Goal: Task Accomplishment & Management: Manage account settings

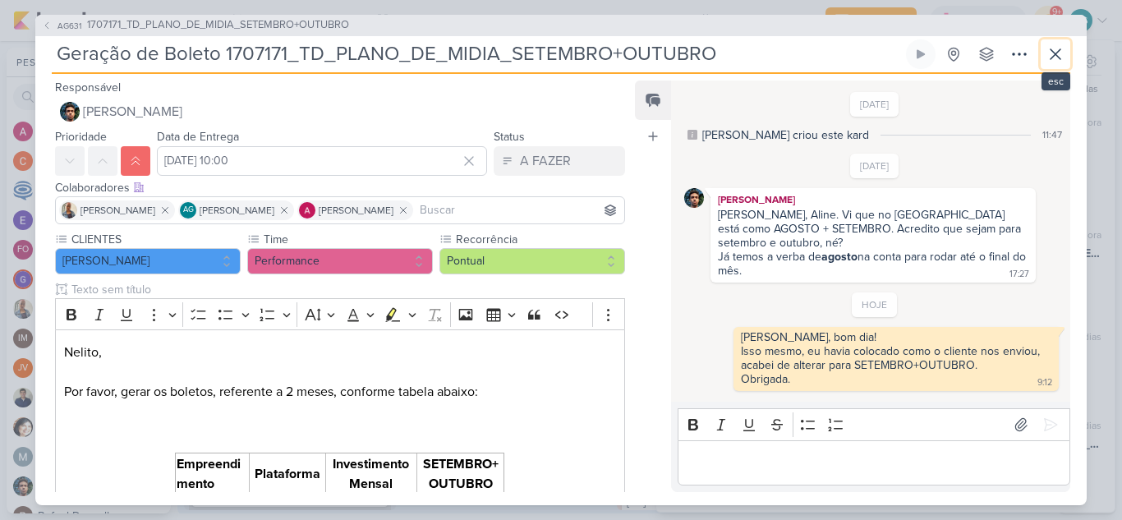
click at [1054, 53] on icon at bounding box center [1055, 54] width 10 height 10
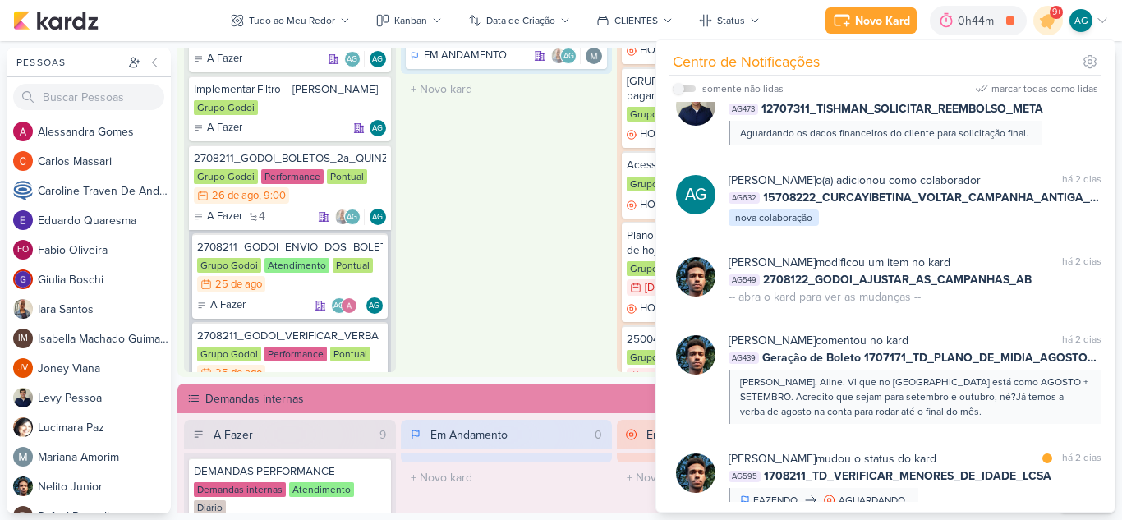
scroll to position [597, 0]
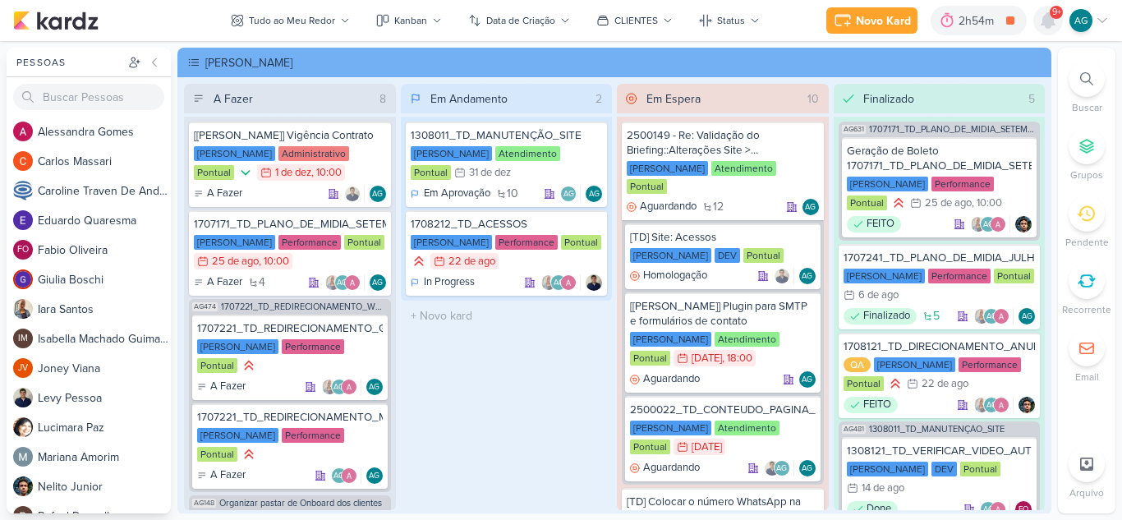
click at [1044, 18] on icon at bounding box center [1047, 20] width 13 height 15
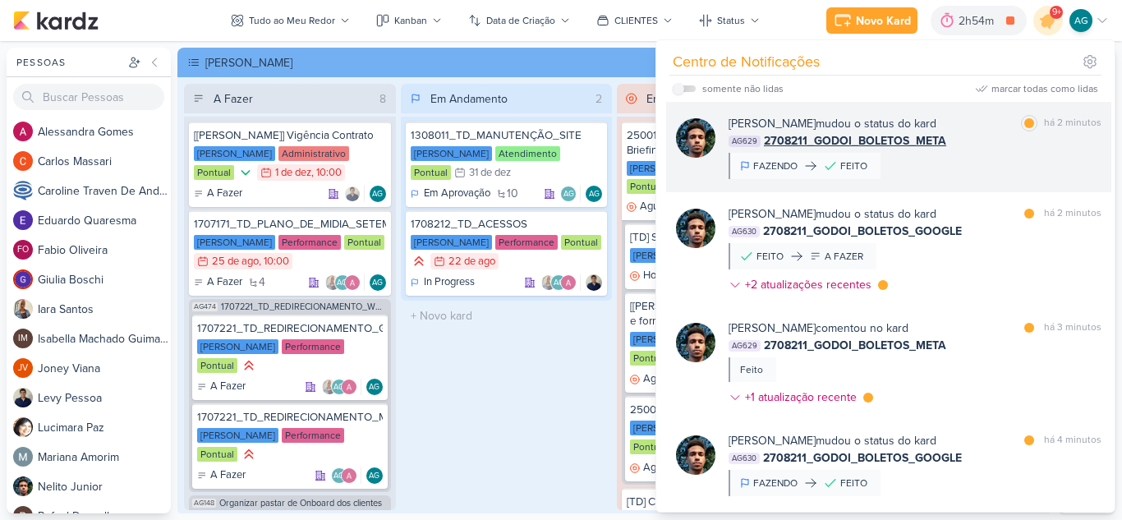
click at [944, 178] on div "Nelito Junior mudou o status do kard marcar como lida há 2 minutos AG629 270821…" at bounding box center [914, 147] width 373 height 64
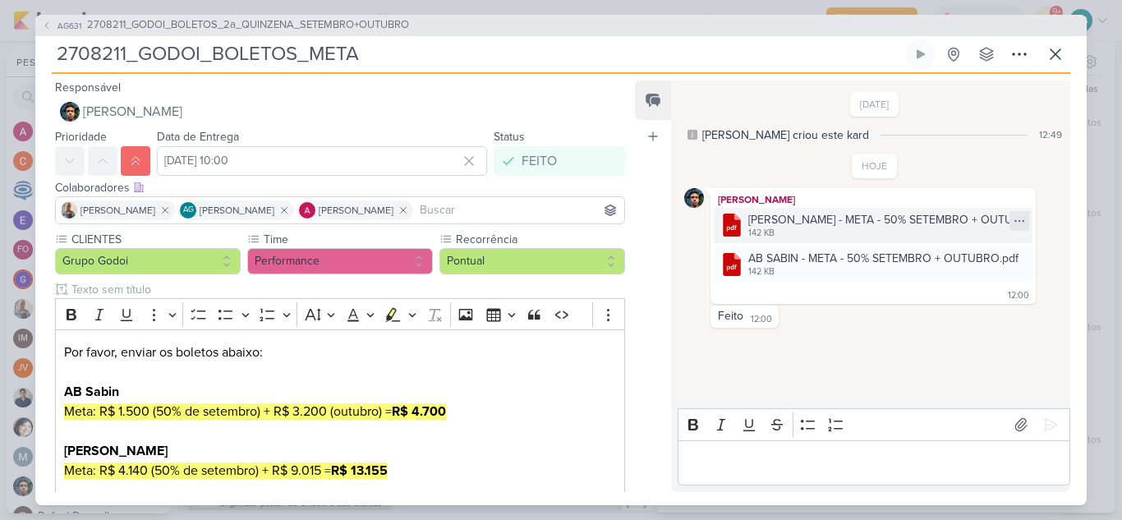
click at [1015, 223] on icon at bounding box center [1019, 220] width 13 height 13
click at [954, 278] on button "Baixar" at bounding box center [955, 276] width 132 height 24
click at [1018, 257] on icon at bounding box center [1019, 259] width 13 height 13
click at [943, 316] on div "Baixar" at bounding box center [934, 313] width 31 height 17
drag, startPoint x: 419, startPoint y: 23, endPoint x: 87, endPoint y: 21, distance: 331.8
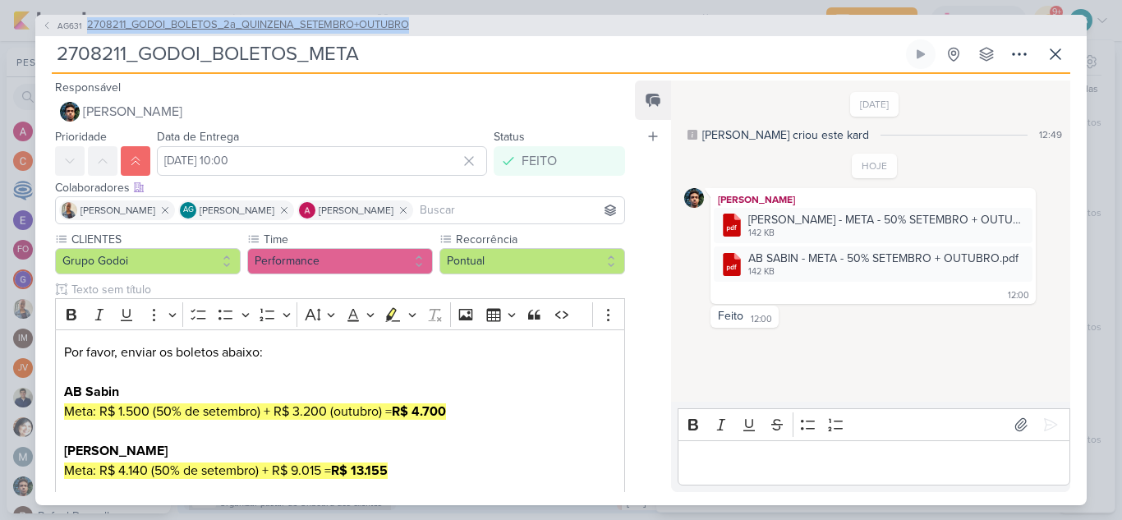
click at [87, 21] on div "AG631 2708211_GODOI_BOLETOS_2a_QUINZENA_SETEMBRO+OUTUBRO" at bounding box center [560, 25] width 1051 height 21
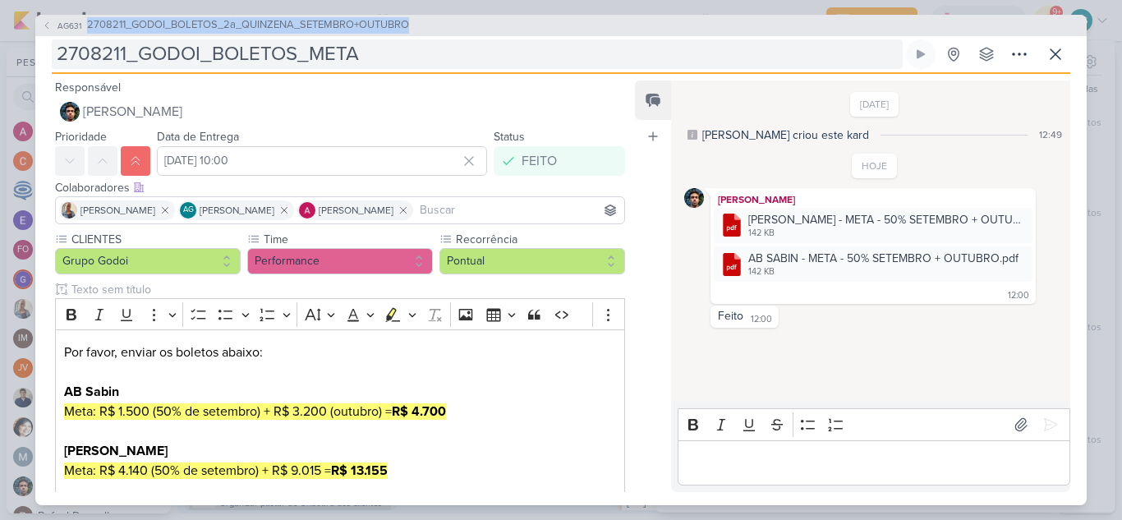
copy span "2708211_GODOI_BOLETOS_2a_QUINZENA_SETEMBRO+OUTUBRO"
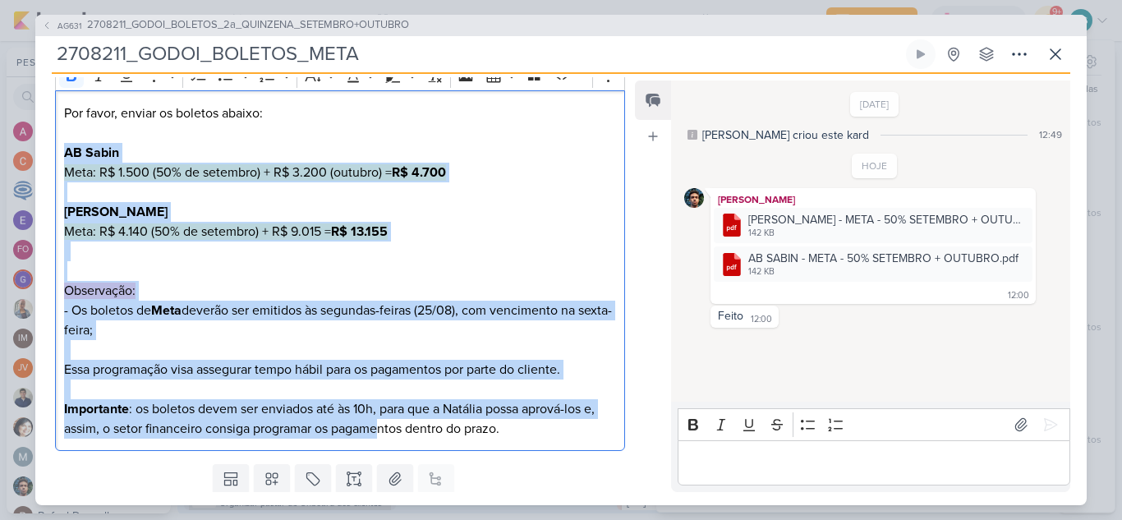
scroll to position [246, 0]
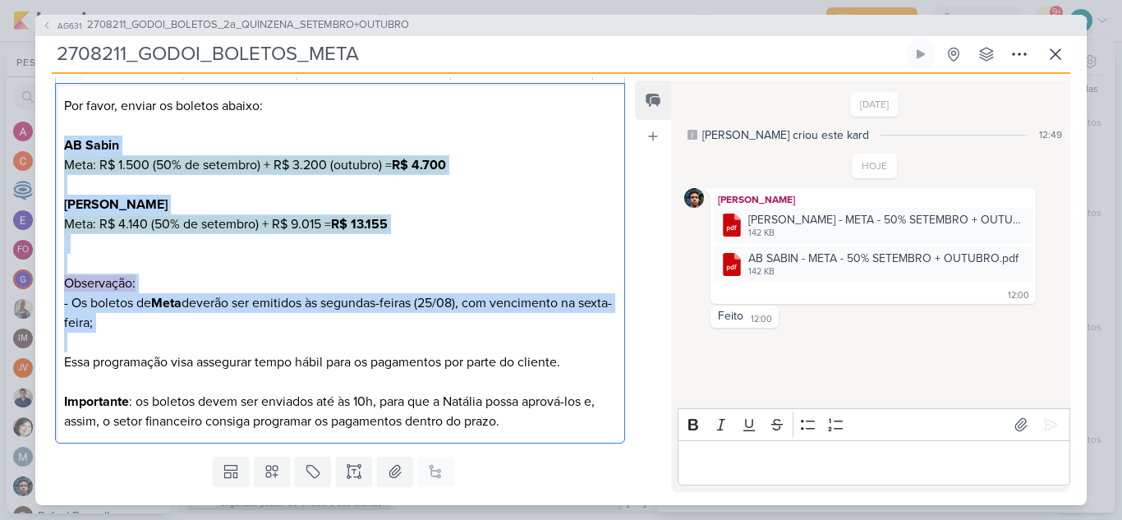
drag, startPoint x: 65, startPoint y: 305, endPoint x: 405, endPoint y: 344, distance: 342.2
click at [405, 344] on div "Por favor, enviar os boletos abaixo: AB Sabin Meta: R$ 1.500 (50% de setembro) …" at bounding box center [340, 263] width 570 height 361
copy div "AB Sabin Meta: R$ 1.500 (50% de setembro) + R$ 3.200 (outubro) = R$ 4.700 Alber…"
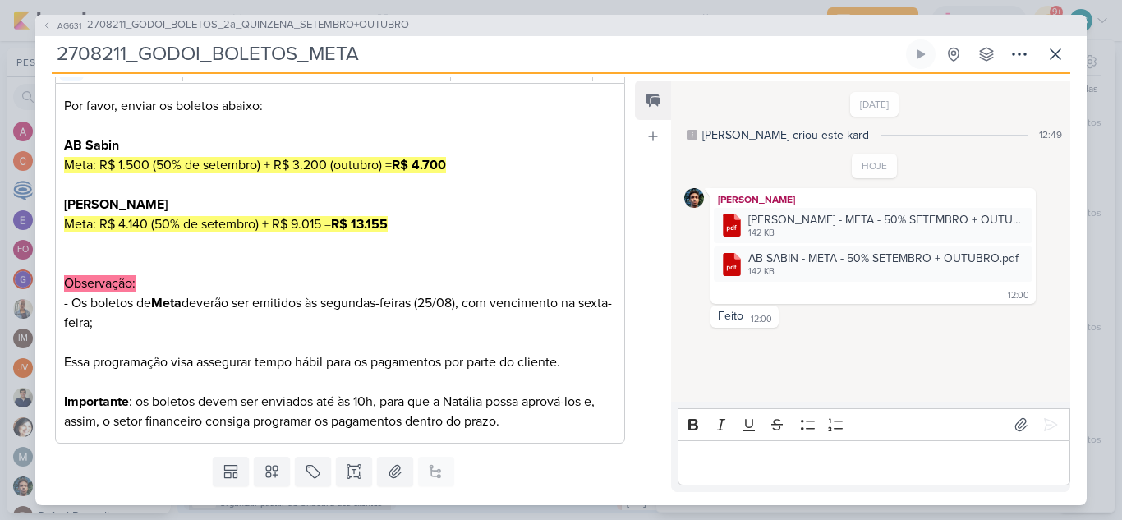
drag, startPoint x: 369, startPoint y: 57, endPoint x: 214, endPoint y: 57, distance: 155.2
click at [214, 57] on input "2708211_GODOI_BOLETOS_META" at bounding box center [477, 54] width 851 height 30
click at [346, 27] on span "2708211_GODOI_BOLETOS_2a_QUINZENA_SETEMBRO+OUTUBRO" at bounding box center [248, 25] width 322 height 16
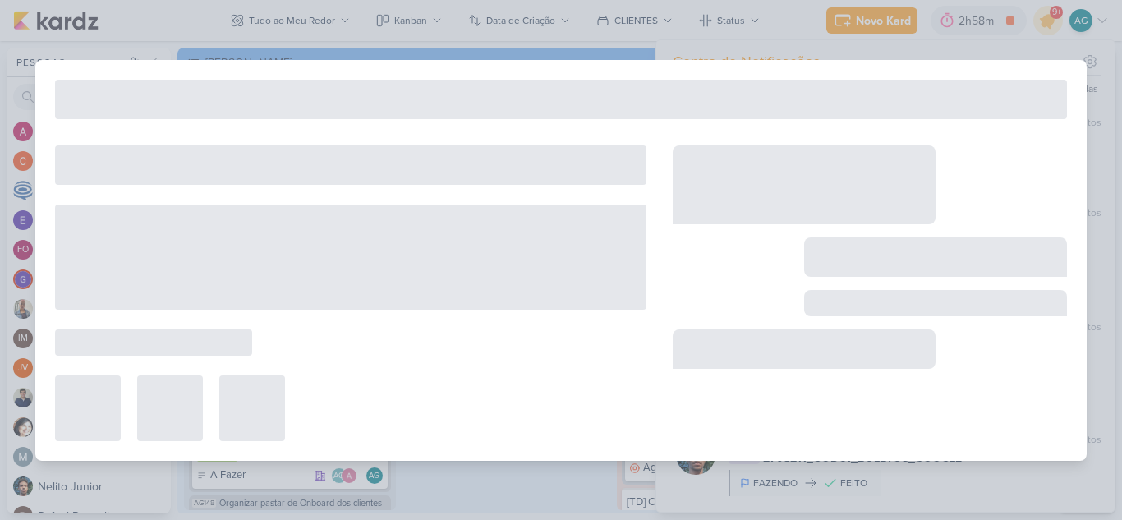
type input "2708211_GODOI_BOLETOS_2a_QUINZENA_SETEMBRO+OUTUBRO"
type input "26 de agosto de 2025 às 09:00"
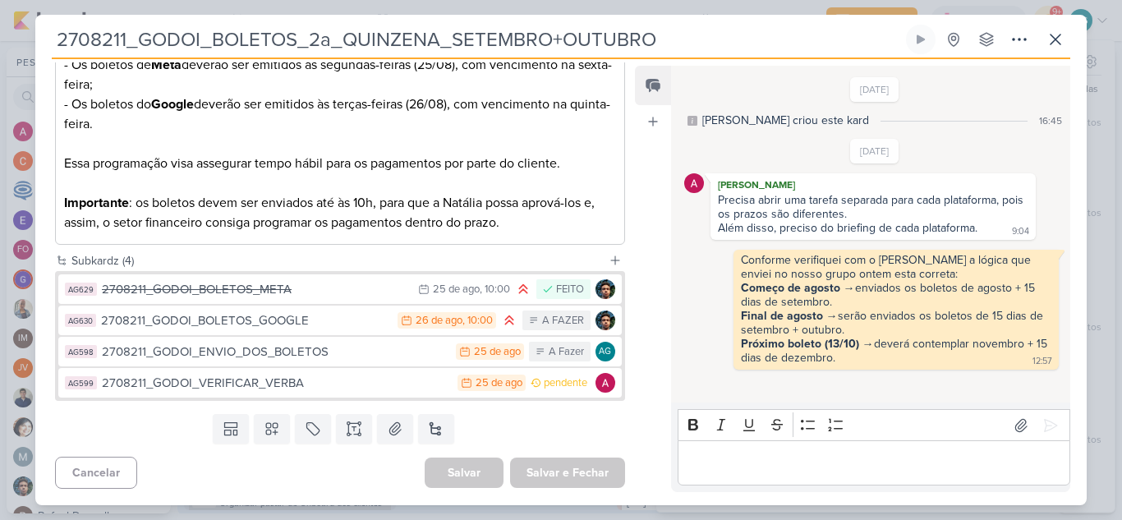
scroll to position [486, 0]
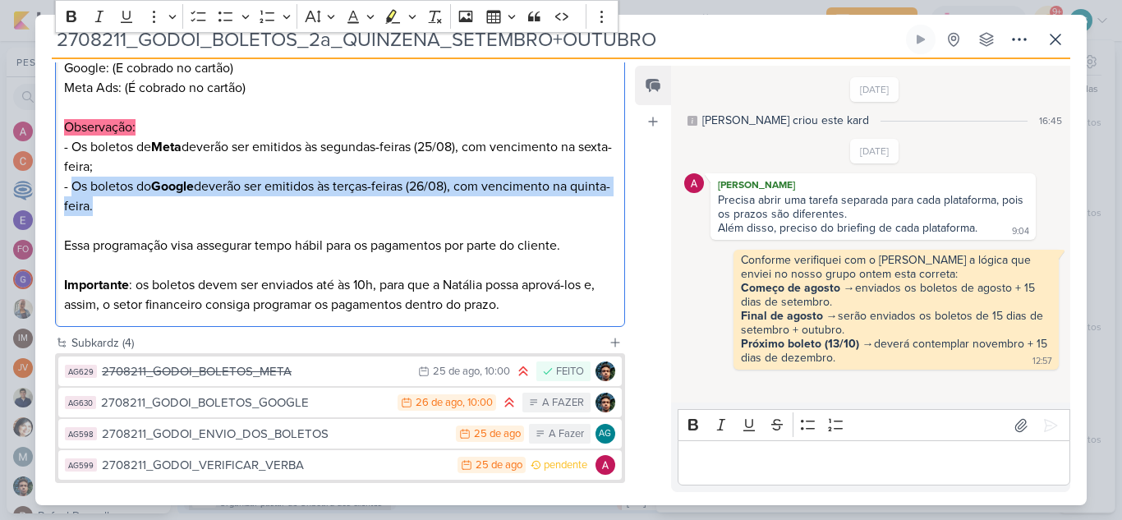
drag, startPoint x: 142, startPoint y: 209, endPoint x: 71, endPoint y: 188, distance: 73.8
click at [71, 188] on p "Vital Brazil Google: (É cobrado no cartão) Meta Ads: (É cobrado no cartão) Obse…" at bounding box center [340, 137] width 552 height 197
copy p "Os boletos do Google deverão ser emitidos às terças-feiras (26/08), com vencime…"
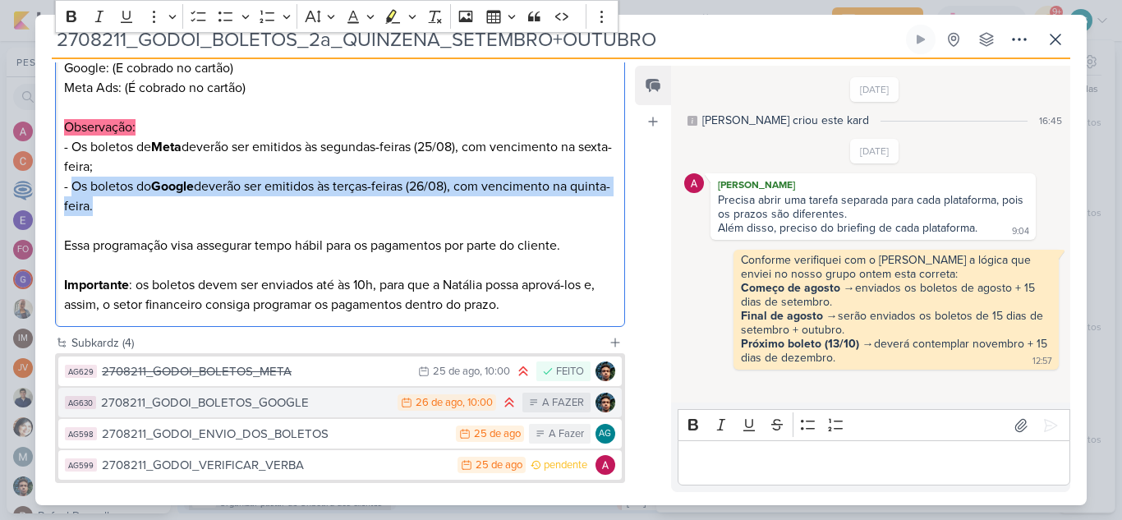
click at [289, 407] on div "2708211_GODOI_BOLETOS_GOOGLE" at bounding box center [245, 402] width 288 height 19
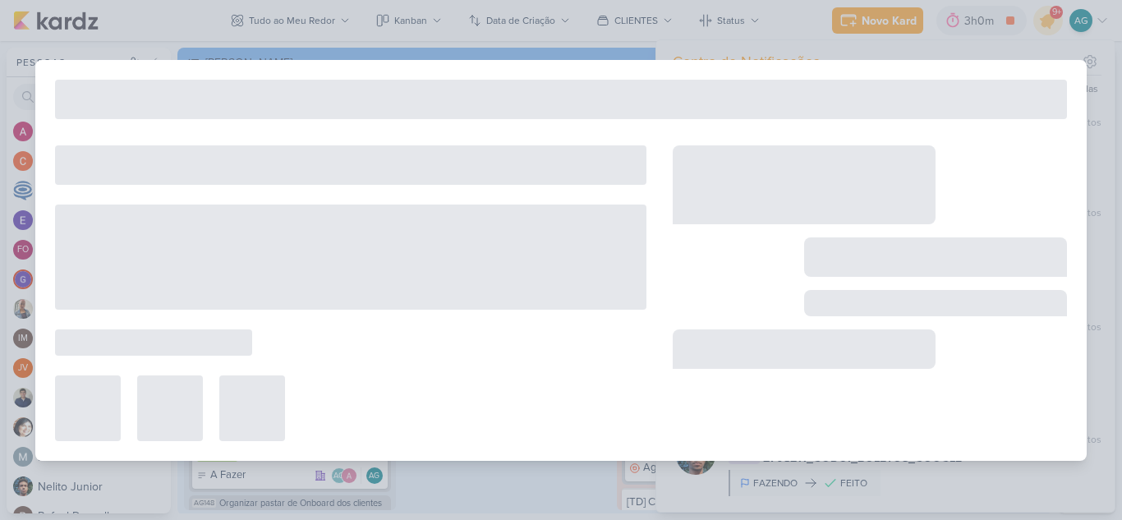
type input "2708211_GODOI_BOLETOS_GOOGLE"
type input "26 de agosto de 2025 às 10:00"
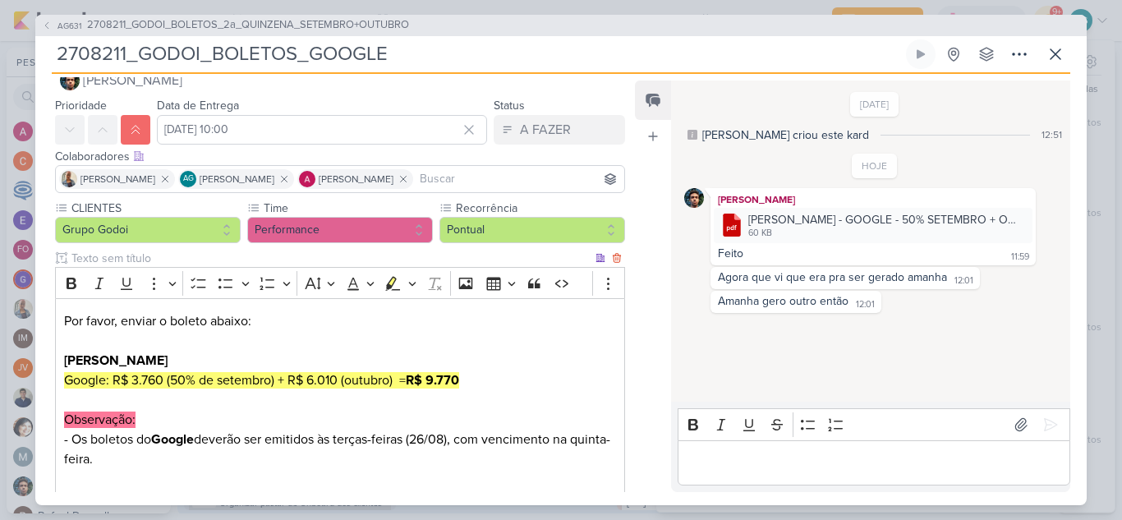
scroll to position [0, 0]
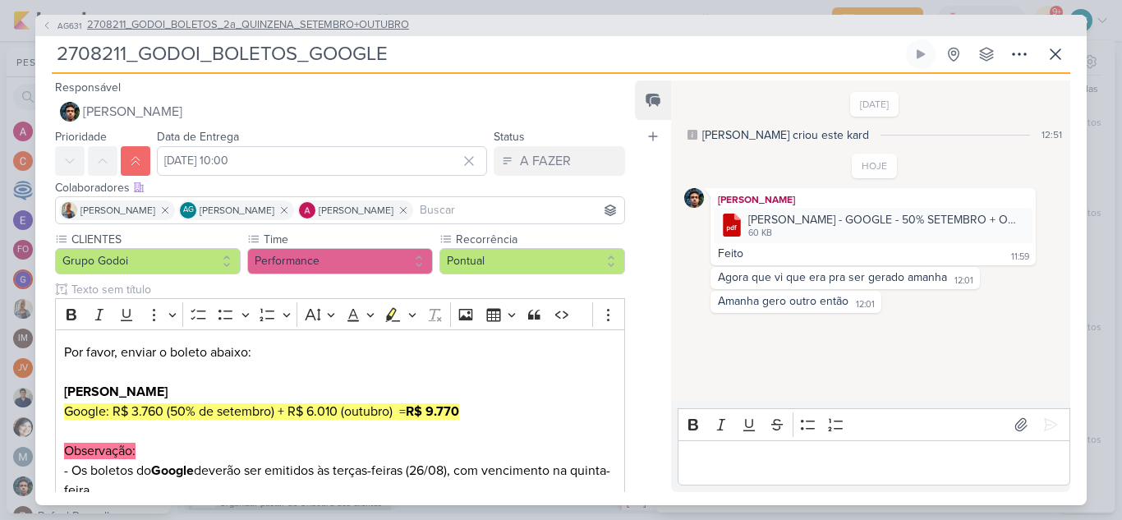
click at [325, 20] on span "2708211_GODOI_BOLETOS_2a_QUINZENA_SETEMBRO+OUTUBRO" at bounding box center [248, 25] width 322 height 16
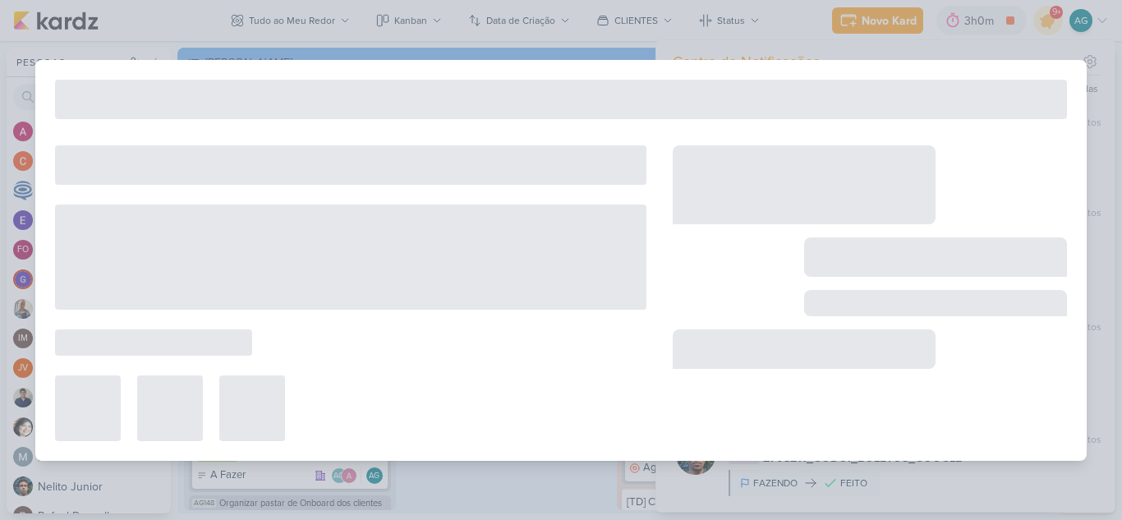
type input "2708211_GODOI_BOLETOS_2a_QUINZENA_SETEMBRO+OUTUBRO"
type input "26 de agosto de 2025 às 09:00"
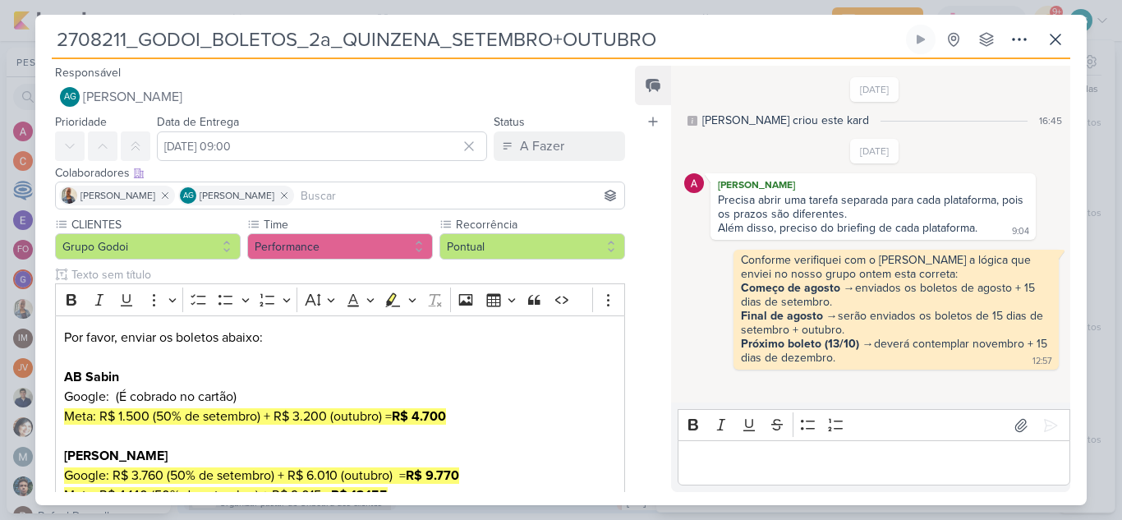
scroll to position [493, 0]
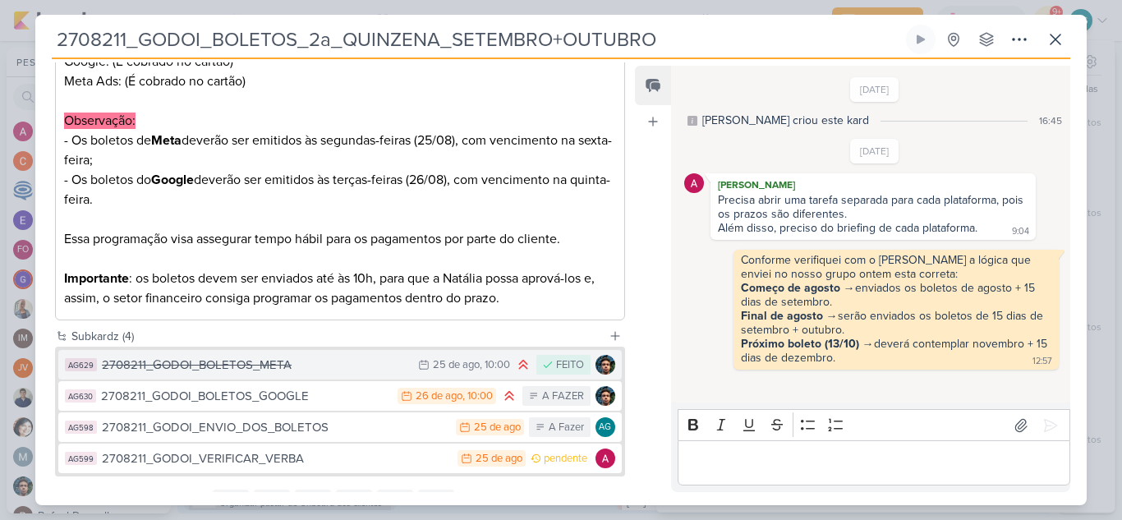
click at [293, 370] on div "2708211_GODOI_BOLETOS_META" at bounding box center [256, 365] width 308 height 19
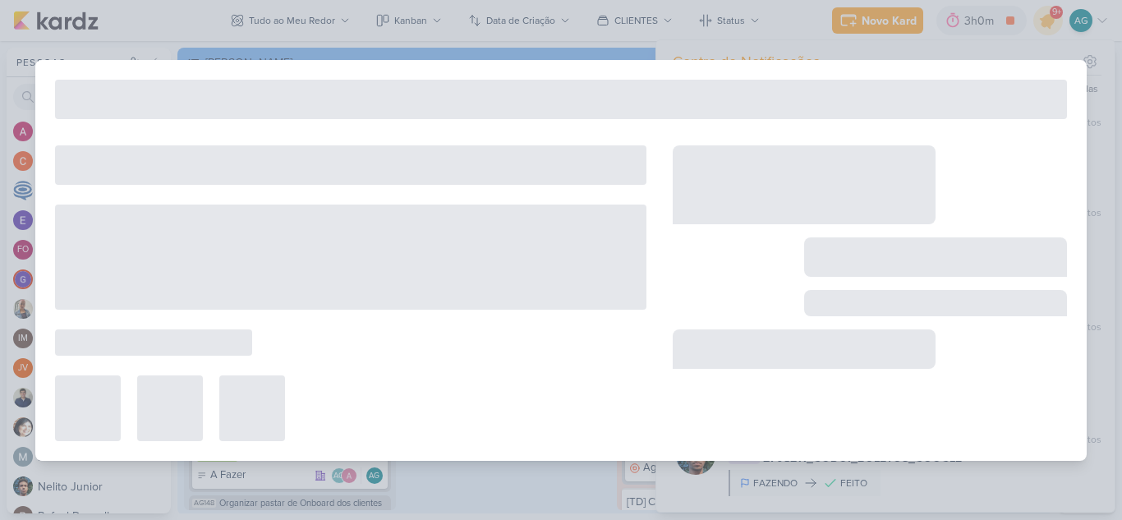
type input "2708211_GODOI_BOLETOS_META"
type input "25 de agosto de 2025 às 10:00"
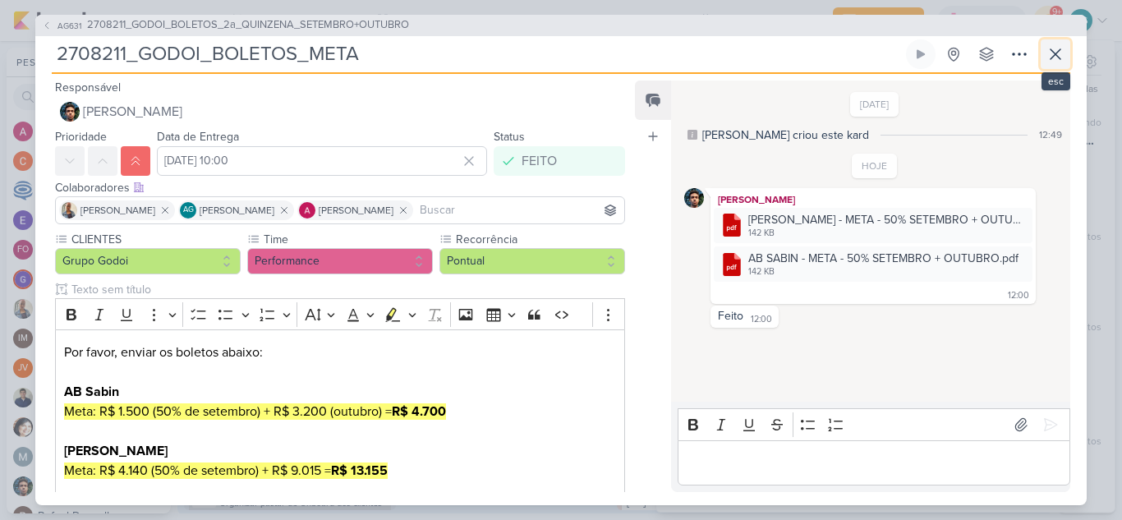
click at [1064, 60] on icon at bounding box center [1055, 54] width 20 height 20
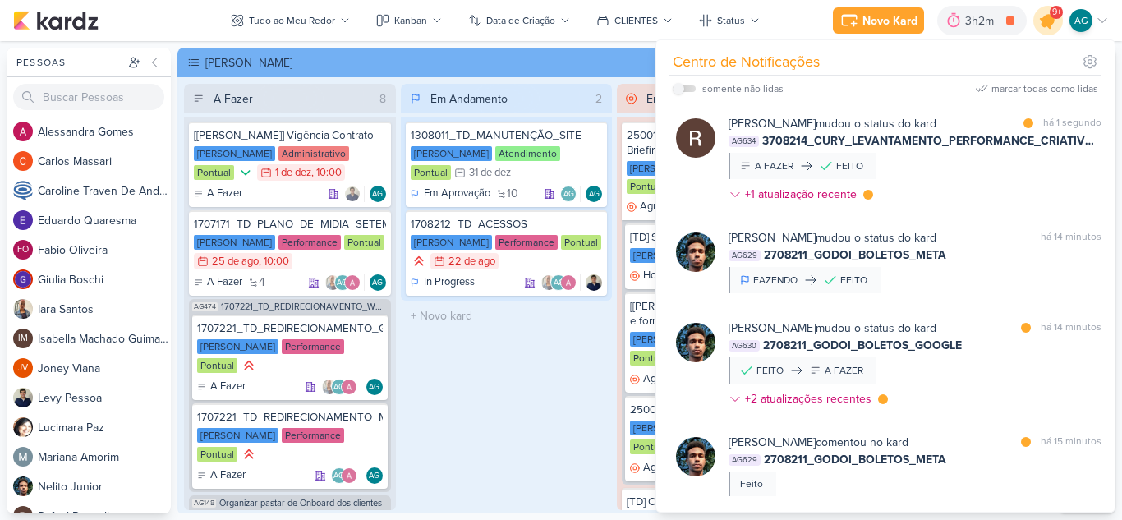
click at [1045, 30] on icon at bounding box center [1048, 21] width 28 height 28
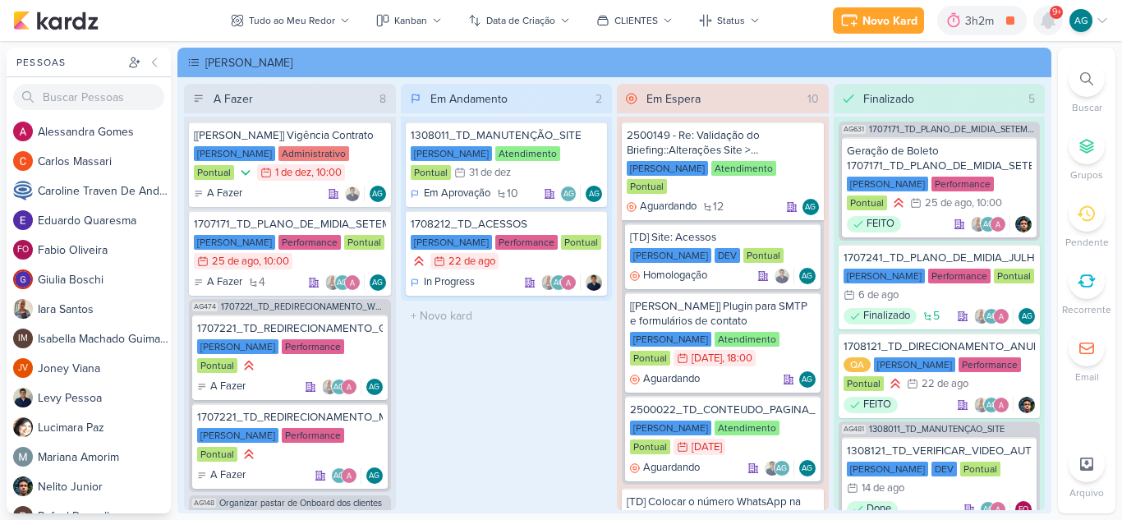
click at [1045, 30] on div at bounding box center [1048, 21] width 30 height 30
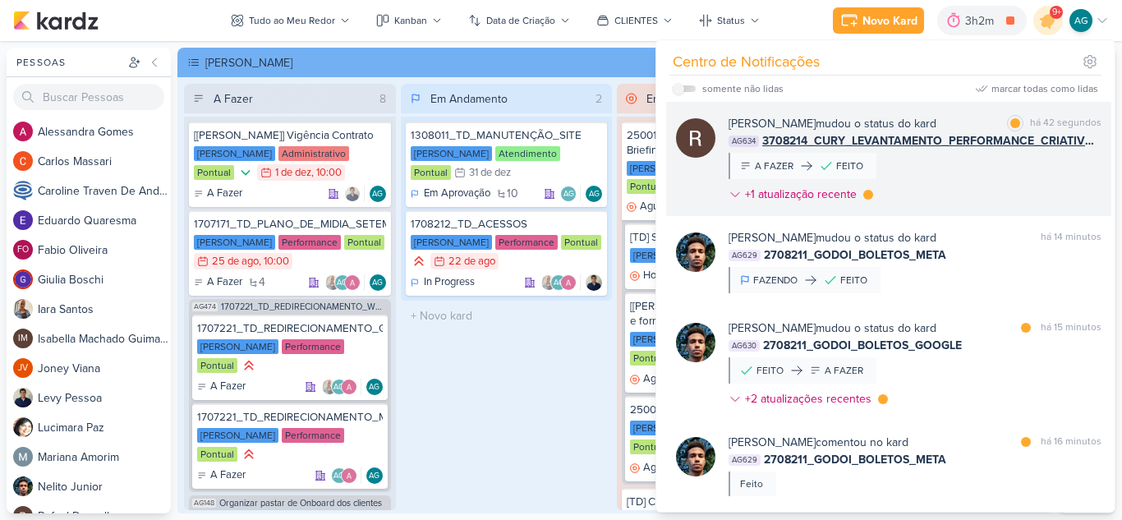
click at [971, 186] on div "Rafael Dornelles mudou o status do kard marcar como lida há 42 segundos AG634 3…" at bounding box center [914, 162] width 373 height 94
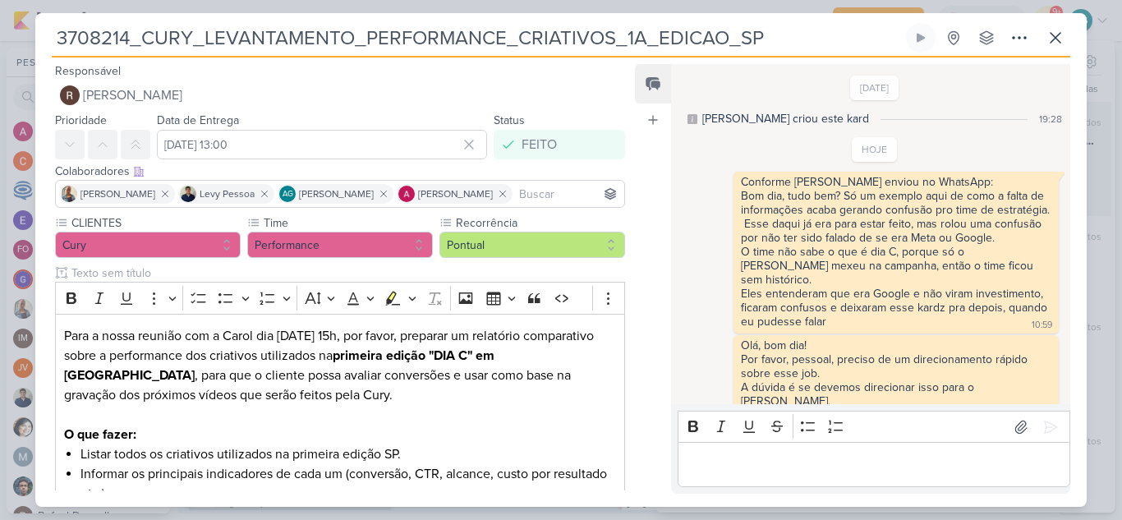
scroll to position [186, 0]
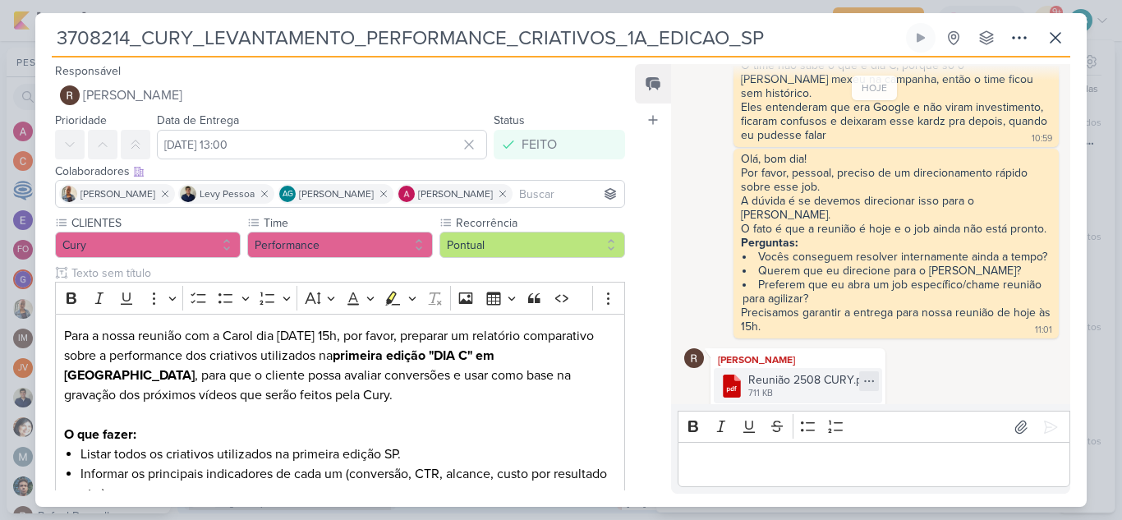
click at [866, 374] on icon at bounding box center [868, 380] width 13 height 13
click at [820, 410] on button "Baixar" at bounding box center [809, 408] width 132 height 24
click at [808, 475] on div "Editor editing area: main" at bounding box center [873, 464] width 393 height 45
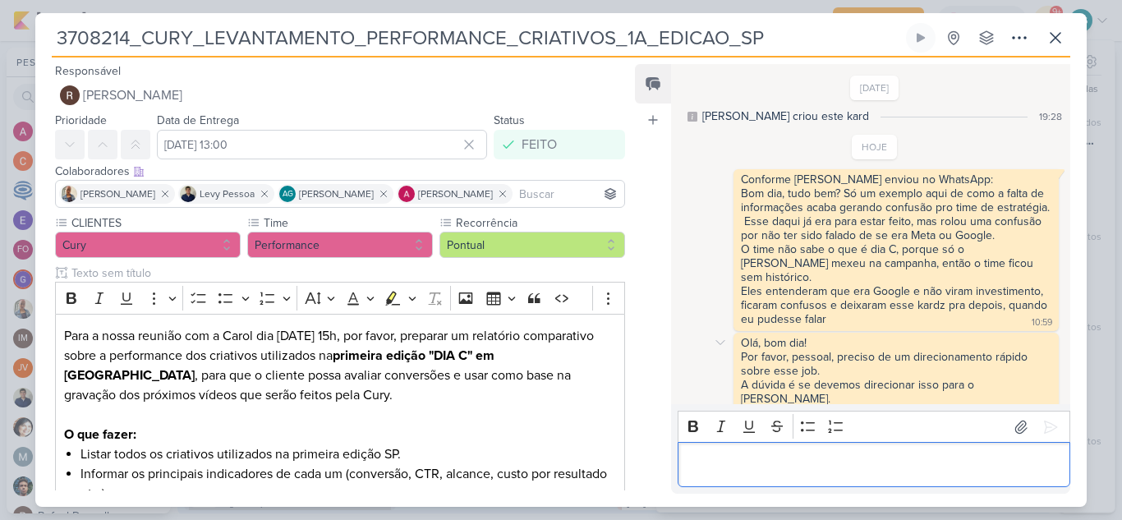
scroll to position [0, 0]
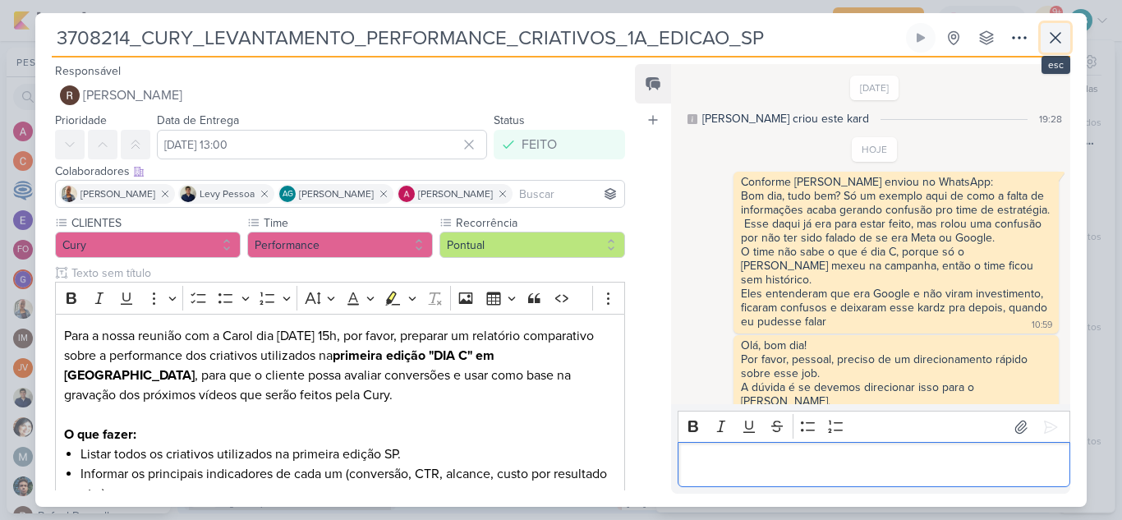
click at [1054, 37] on icon at bounding box center [1055, 38] width 10 height 10
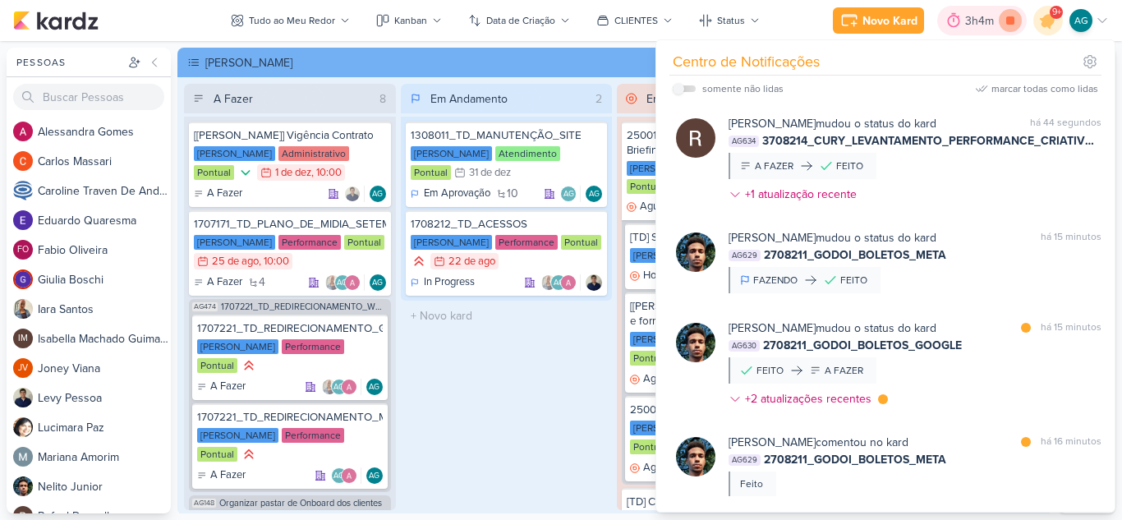
click at [1017, 21] on icon at bounding box center [1010, 20] width 23 height 23
